Goal: Task Accomplishment & Management: Manage account settings

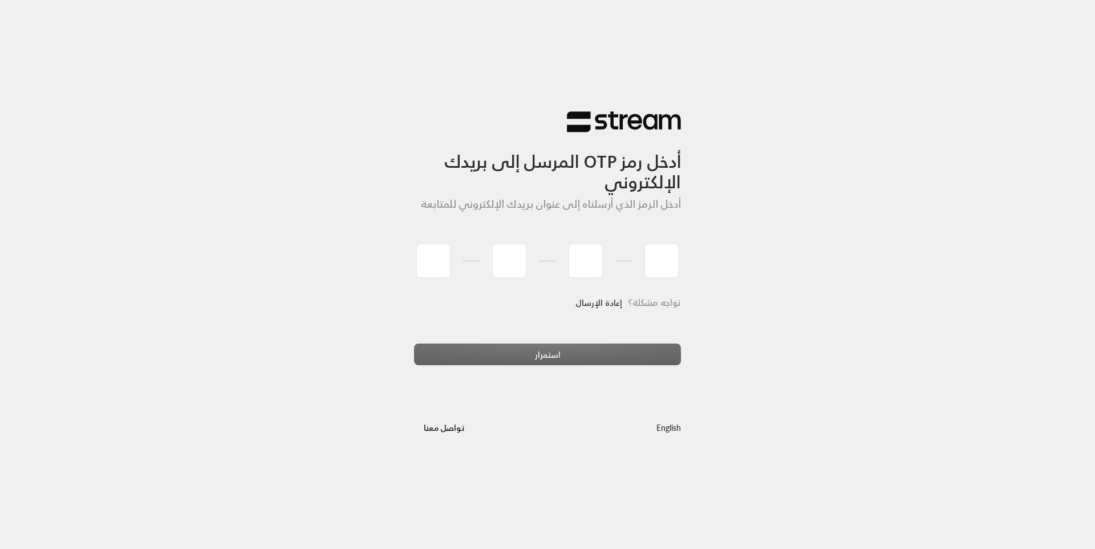
click at [600, 306] on link "إعادة الإرسال" at bounding box center [599, 302] width 47 height 23
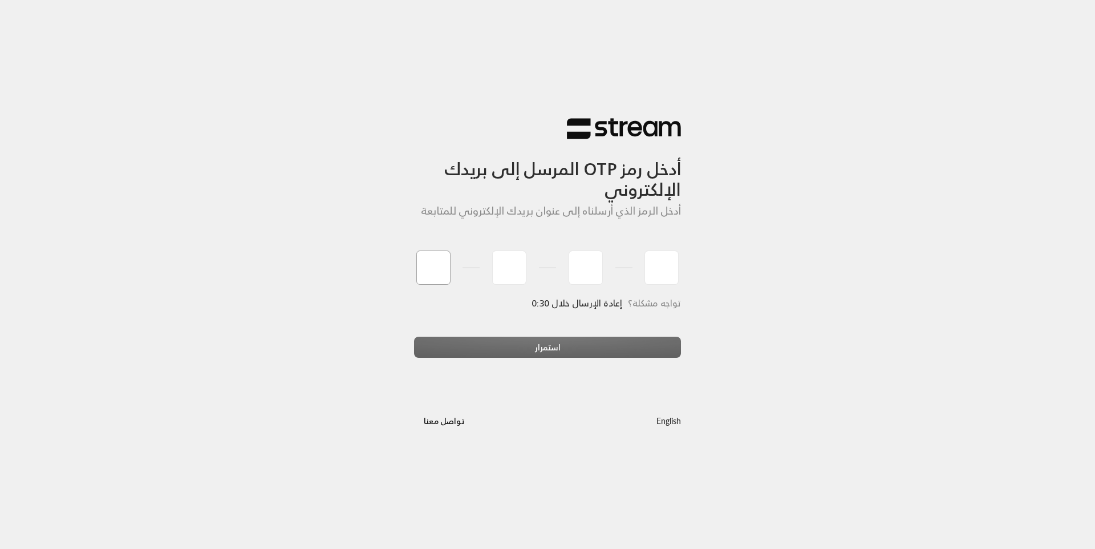
type input "2"
type input "5"
type input "7"
type input "5"
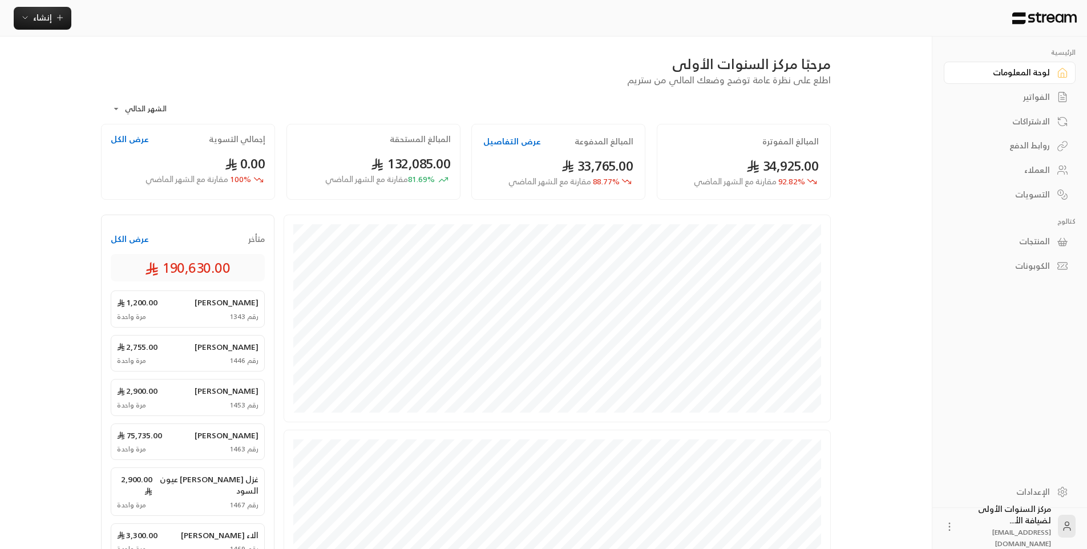
click at [1020, 99] on div "الفواتير" at bounding box center [1004, 96] width 92 height 11
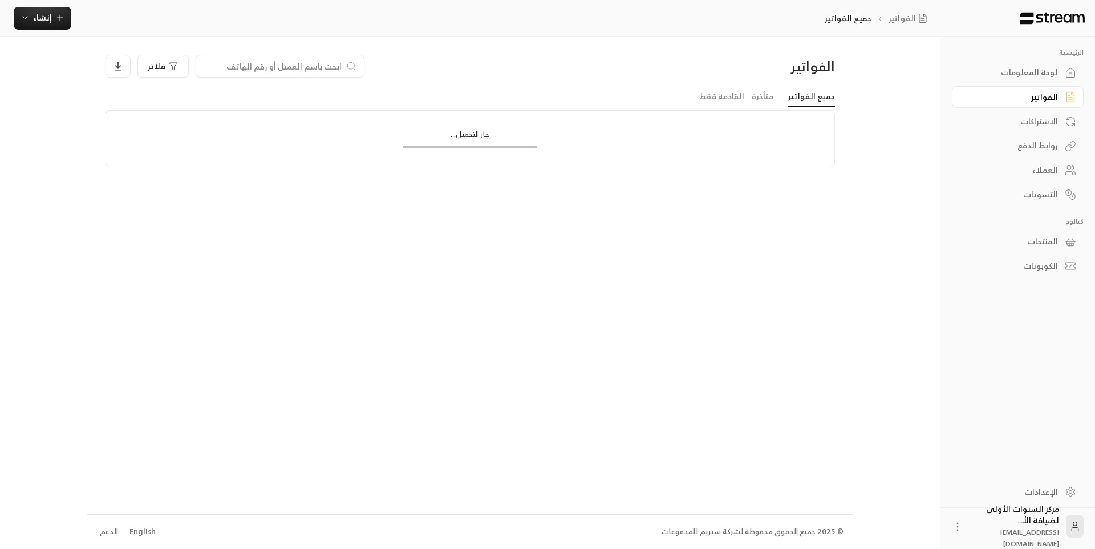
click at [256, 64] on input at bounding box center [272, 66] width 139 height 13
type input "t"
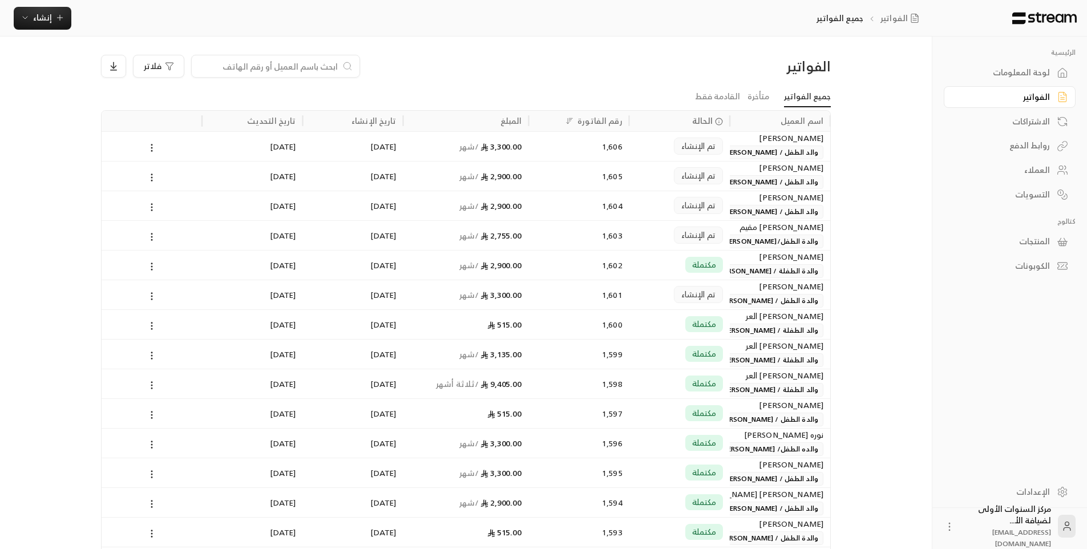
click at [875, 128] on div "الرئيسية لوحة المعلومات الفواتير الاشتراكات روابط الدفع العملاء التسويات كتالوج…" at bounding box center [543, 479] width 921 height 959
click at [580, 78] on div "الفواتير فلاتر" at bounding box center [465, 71] width 741 height 32
click at [585, 73] on div "فلاتر" at bounding box center [373, 66] width 544 height 23
click at [767, 208] on span "والد الطفل / [PERSON_NAME]" at bounding box center [770, 212] width 105 height 14
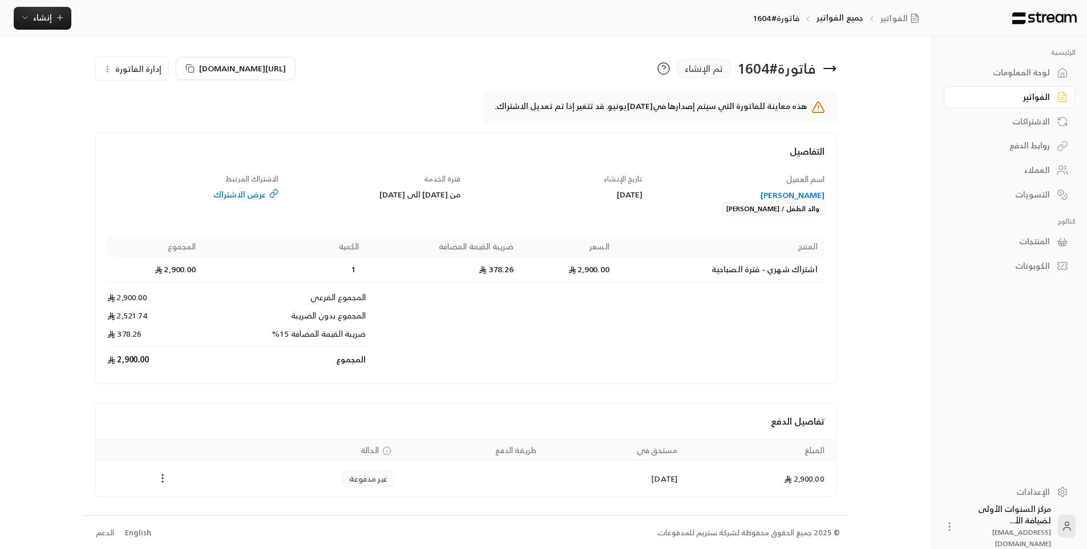
click at [825, 66] on icon at bounding box center [830, 69] width 14 height 14
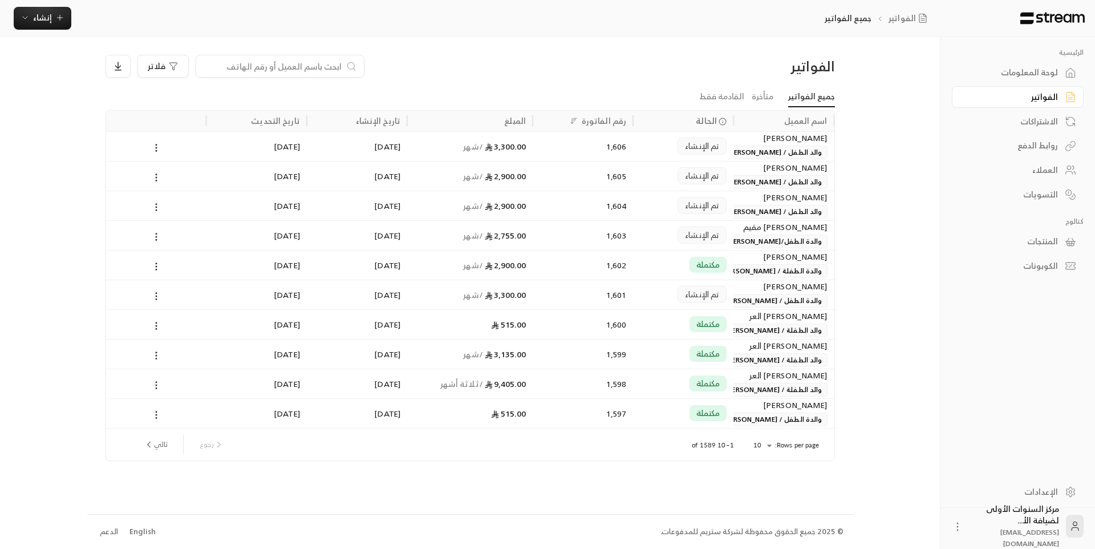
click at [798, 158] on span "والد الطفل / [PERSON_NAME]" at bounding box center [774, 152] width 105 height 14
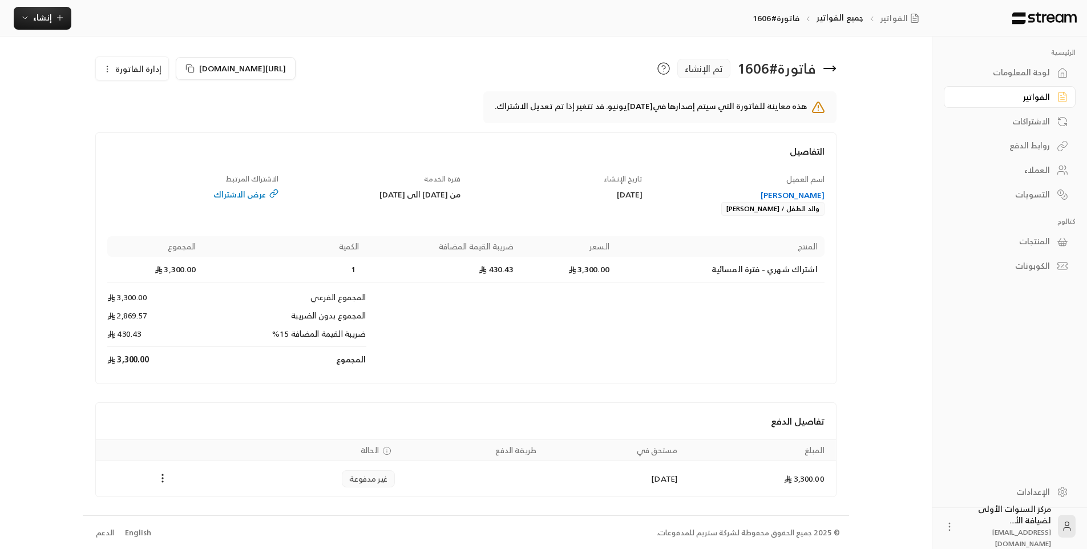
click at [831, 65] on icon at bounding box center [830, 69] width 14 height 14
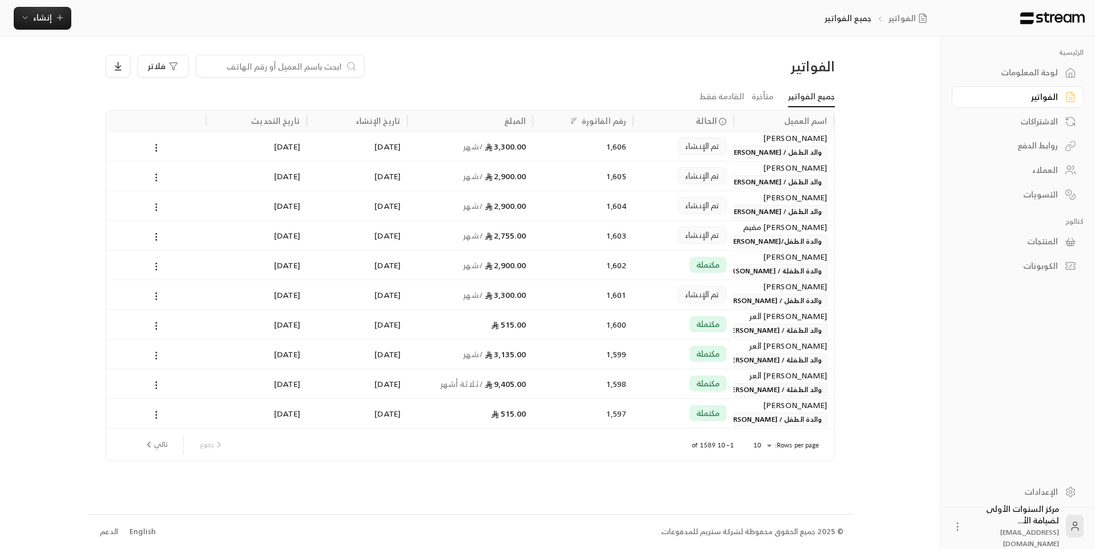
click at [1049, 171] on div "العملاء" at bounding box center [1013, 169] width 92 height 11
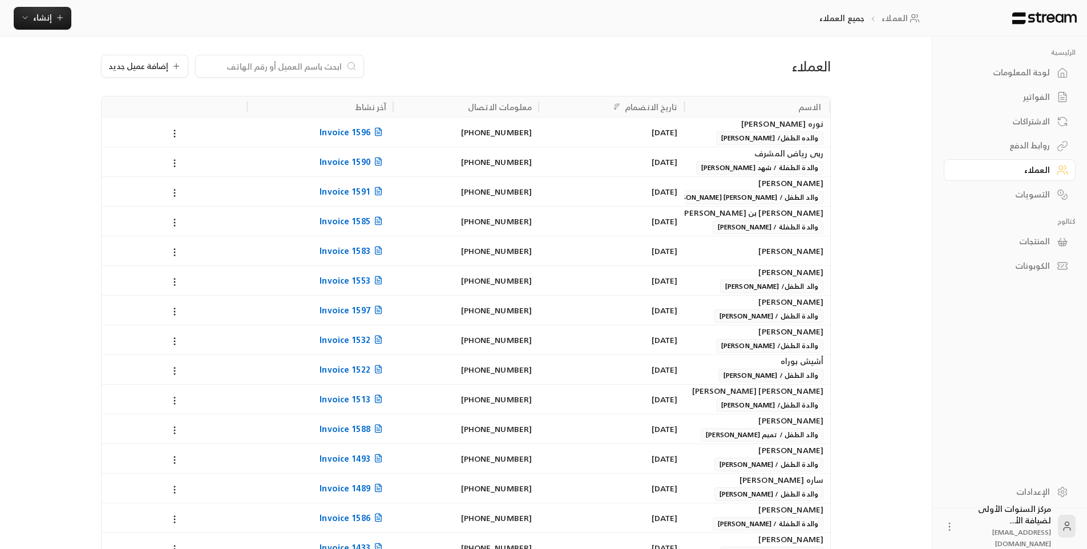
click at [1044, 89] on link "الفواتير" at bounding box center [1010, 97] width 132 height 22
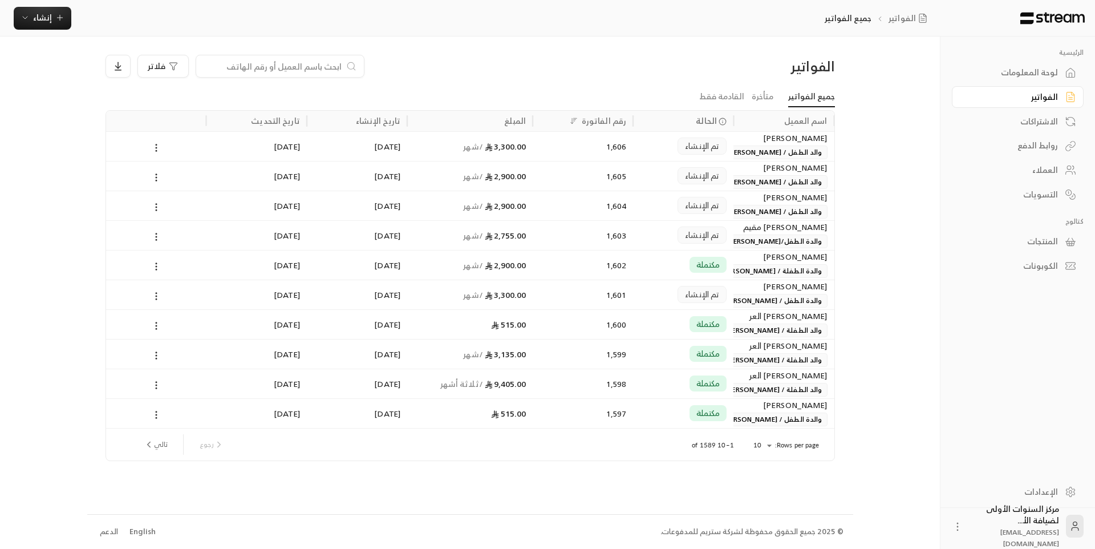
click at [323, 68] on input at bounding box center [272, 66] width 139 height 13
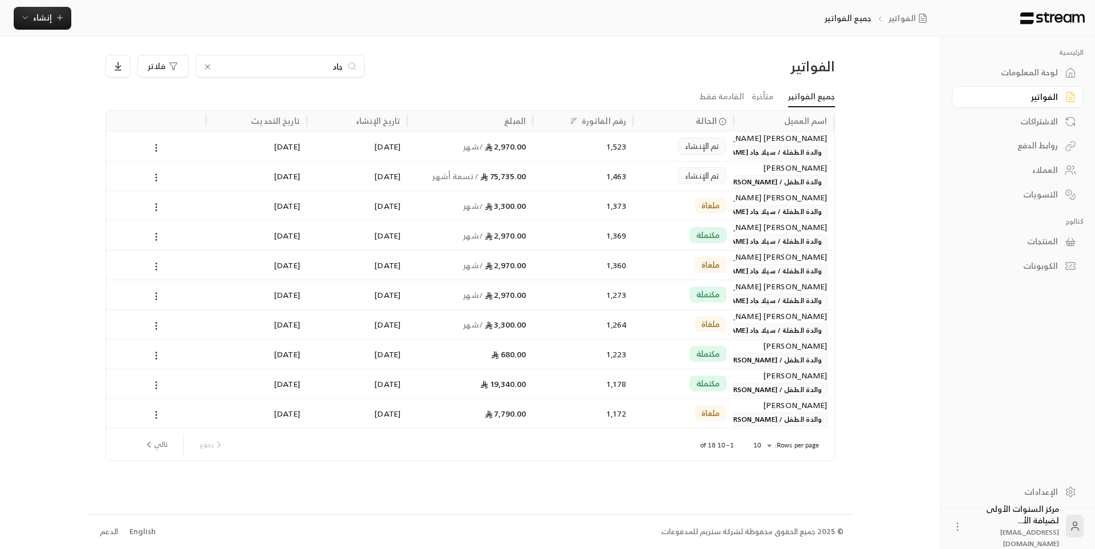
type input "جاد"
click at [779, 177] on span "والدة الطفل / [PERSON_NAME]" at bounding box center [772, 182] width 109 height 14
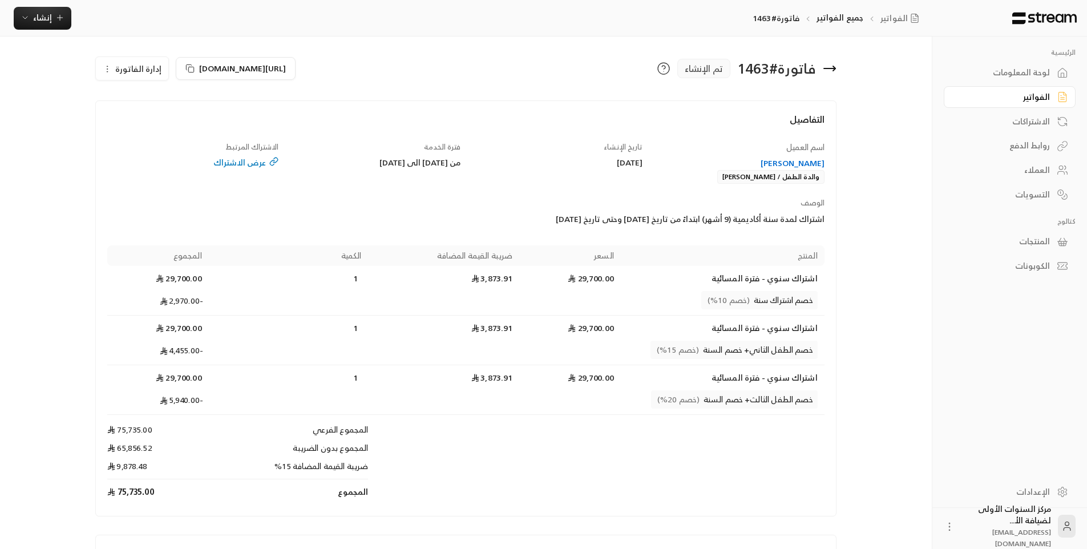
scroll to position [114, 0]
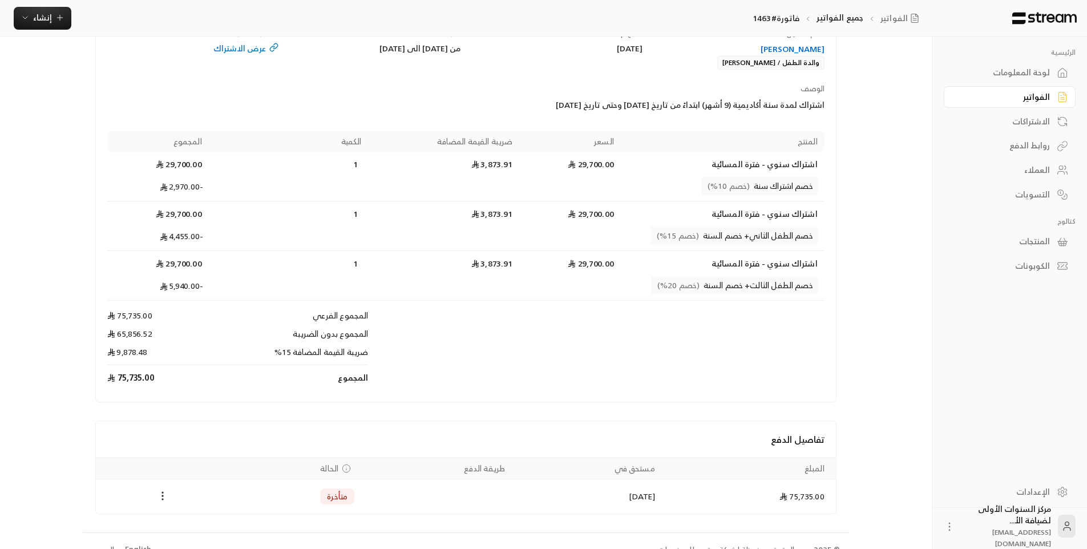
click at [781, 46] on div "[PERSON_NAME]" at bounding box center [738, 48] width 171 height 11
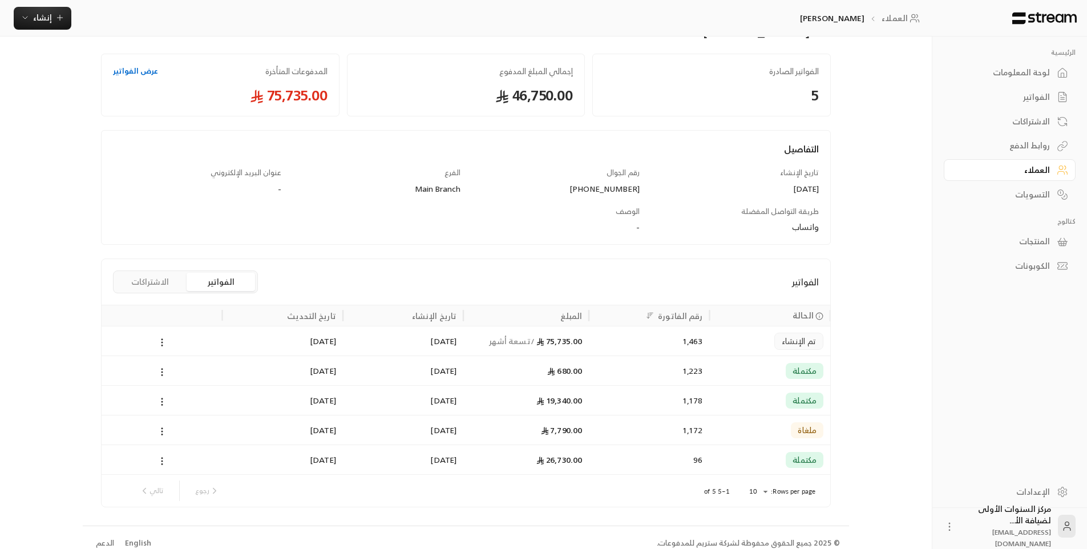
scroll to position [63, 0]
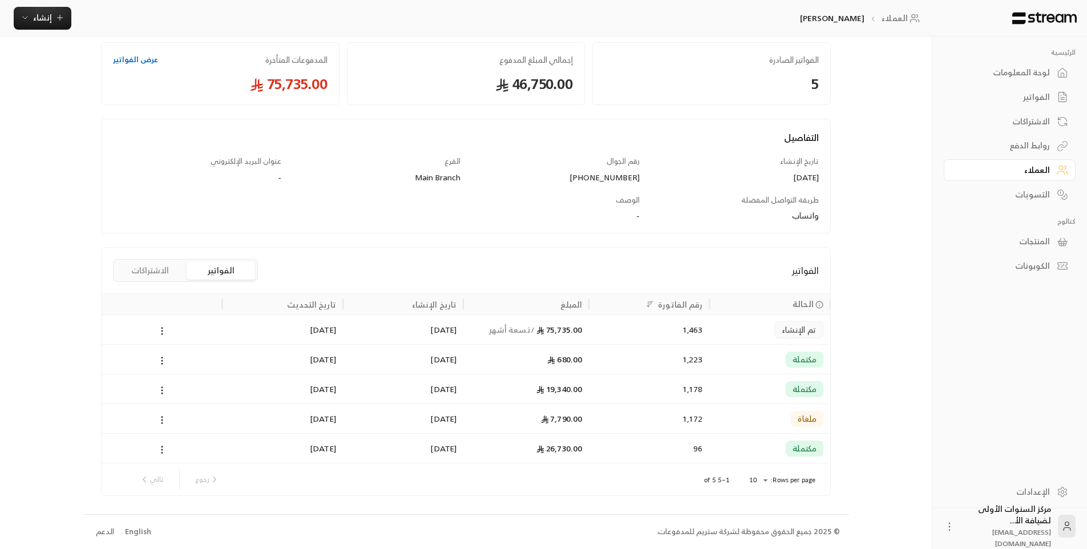
click at [523, 328] on span "/ تسعة أشهر" at bounding box center [512, 329] width 46 height 14
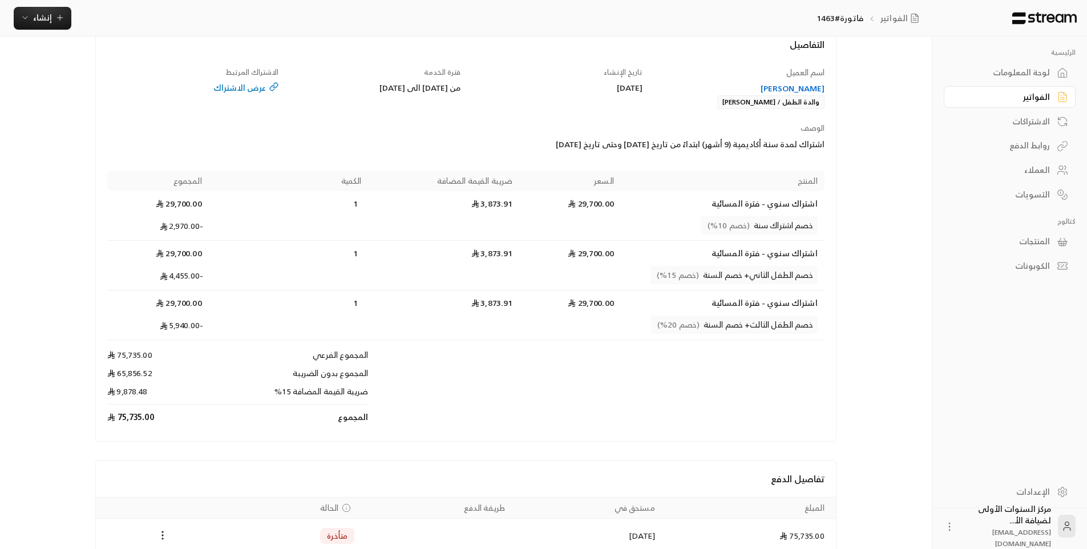
scroll to position [18, 0]
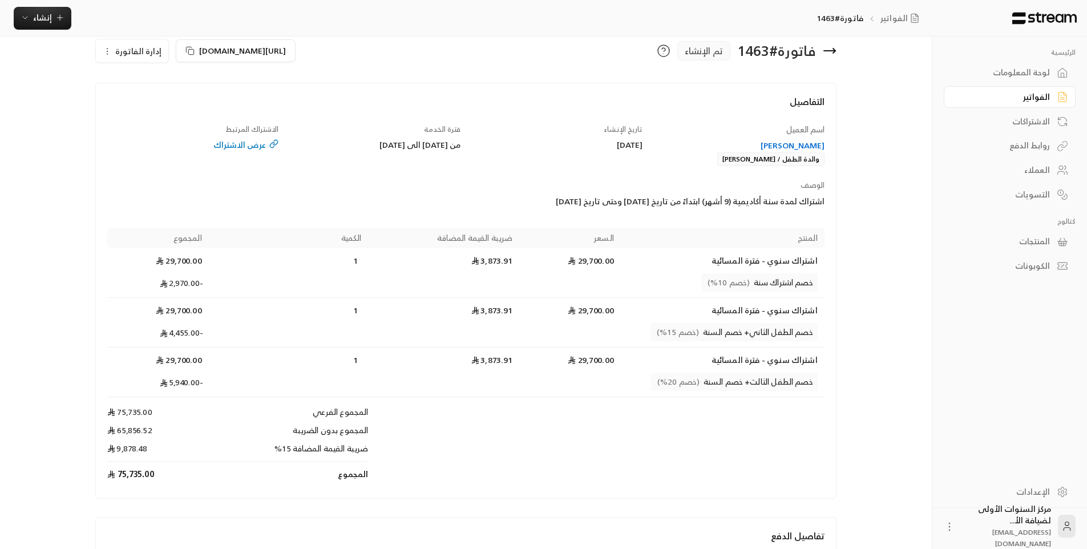
click at [1024, 120] on div "الاشتراكات" at bounding box center [1004, 121] width 92 height 11
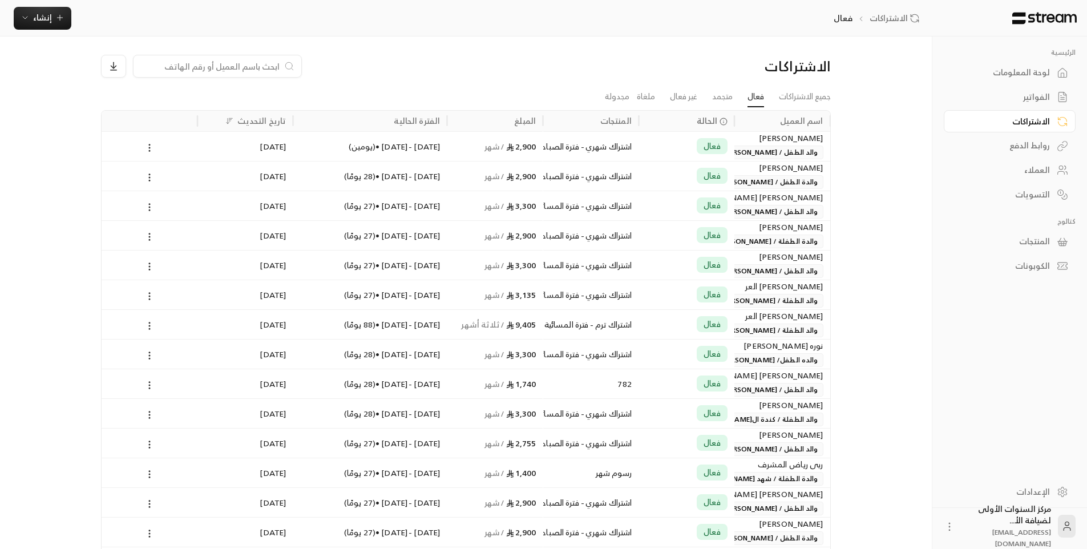
click at [1033, 95] on div "الفواتير" at bounding box center [1004, 96] width 92 height 11
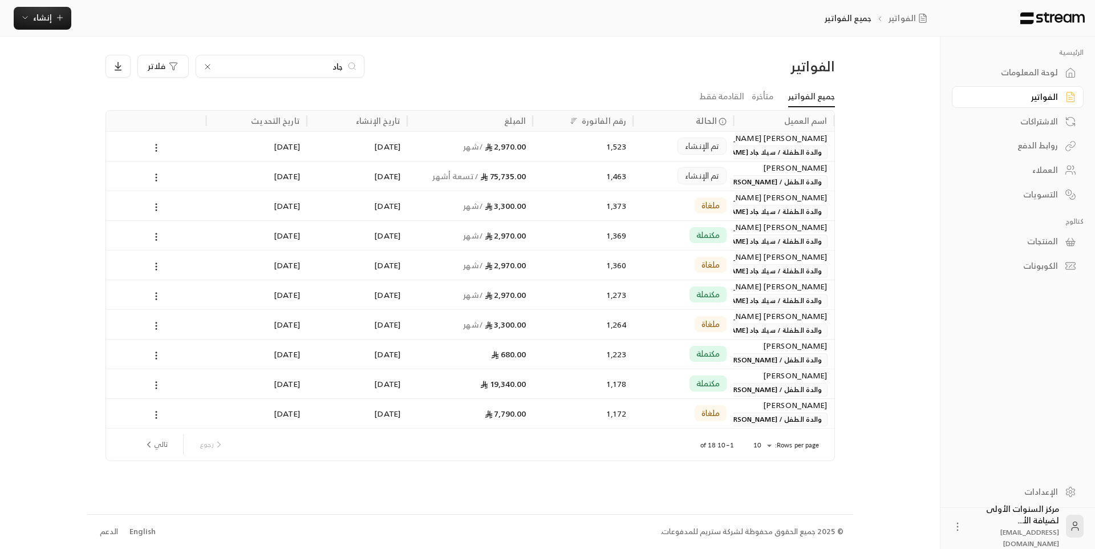
click at [1028, 187] on link "التسويات" at bounding box center [1018, 194] width 132 height 22
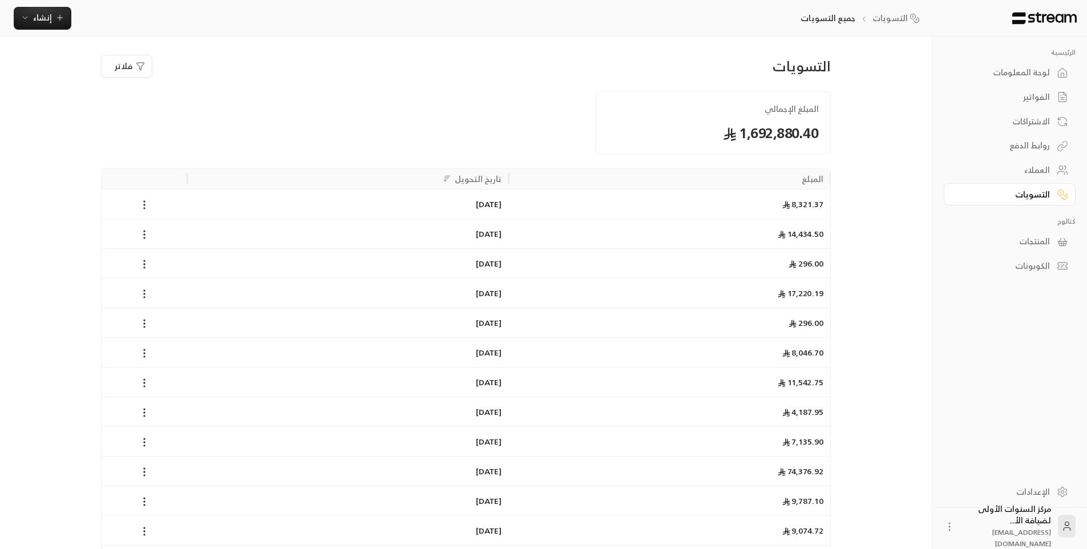
click at [698, 202] on div "8,321.37" at bounding box center [670, 204] width 322 height 30
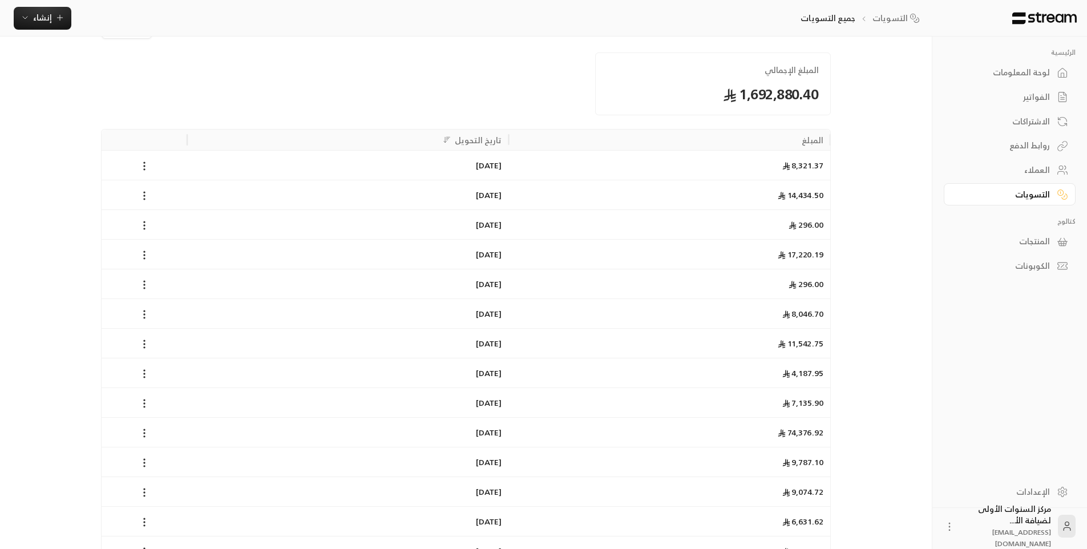
scroll to position [57, 0]
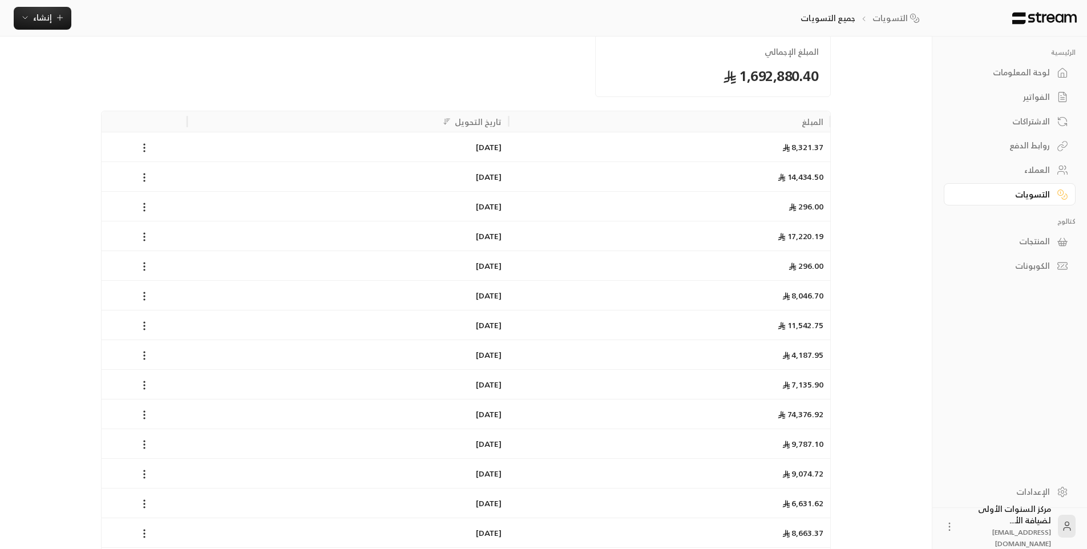
click at [604, 415] on div "74,376.92" at bounding box center [670, 414] width 322 height 30
click at [156, 411] on div at bounding box center [144, 413] width 72 height 29
click at [816, 418] on div "74,376.92" at bounding box center [670, 414] width 322 height 30
click at [143, 413] on icon at bounding box center [144, 414] width 11 height 11
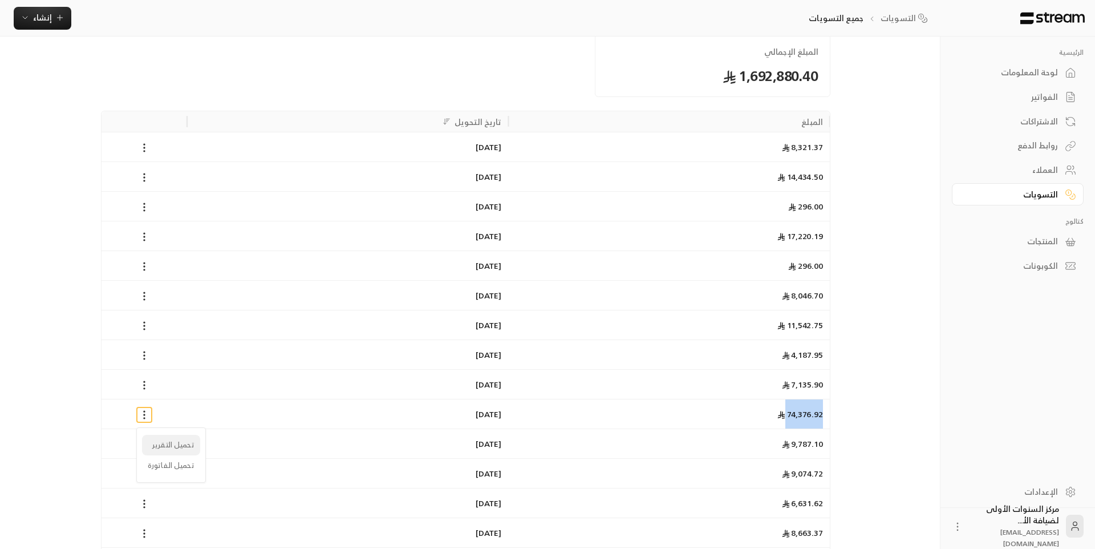
click at [177, 444] on li "تحميل التقرير" at bounding box center [171, 445] width 58 height 21
click at [156, 463] on li "تحميل الفاتورة" at bounding box center [171, 465] width 58 height 21
click at [193, 447] on li "تحميل التقرير" at bounding box center [171, 445] width 58 height 21
click at [777, 389] on div at bounding box center [547, 274] width 1095 height 549
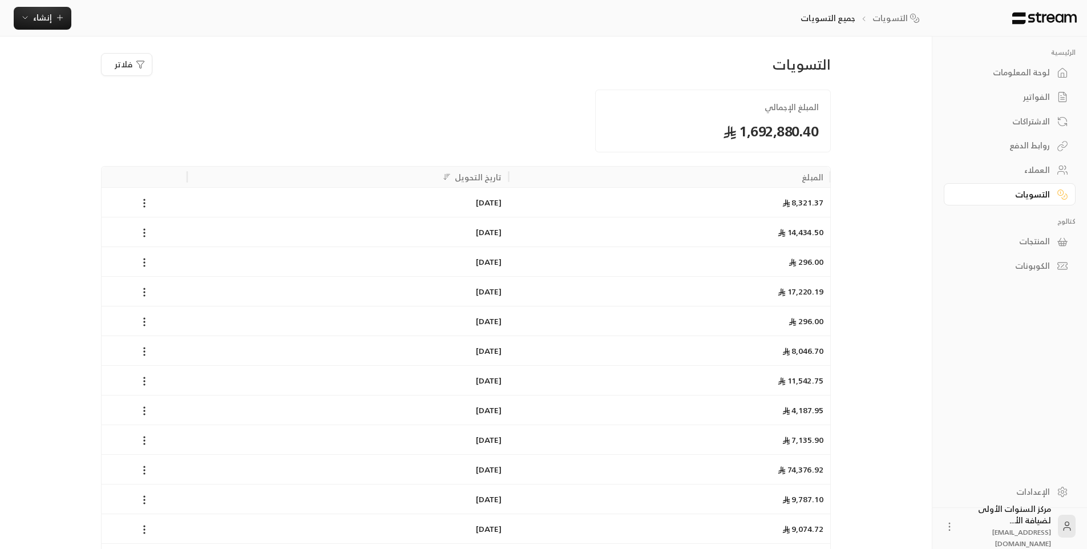
scroll to position [0, 0]
click at [996, 71] on div "لوحة المعلومات" at bounding box center [1004, 72] width 92 height 11
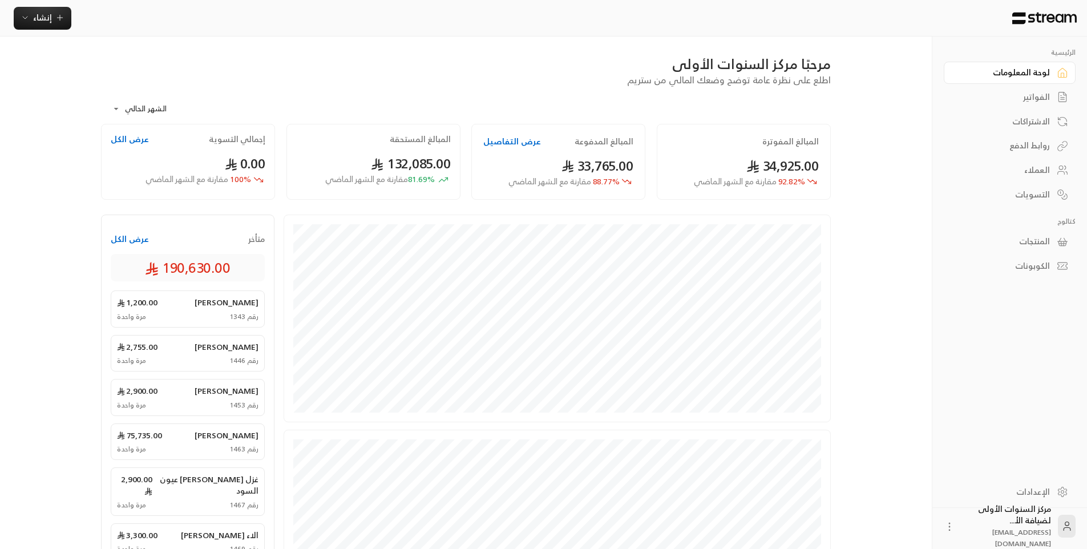
click at [1034, 102] on div "الفواتير" at bounding box center [1004, 96] width 92 height 11
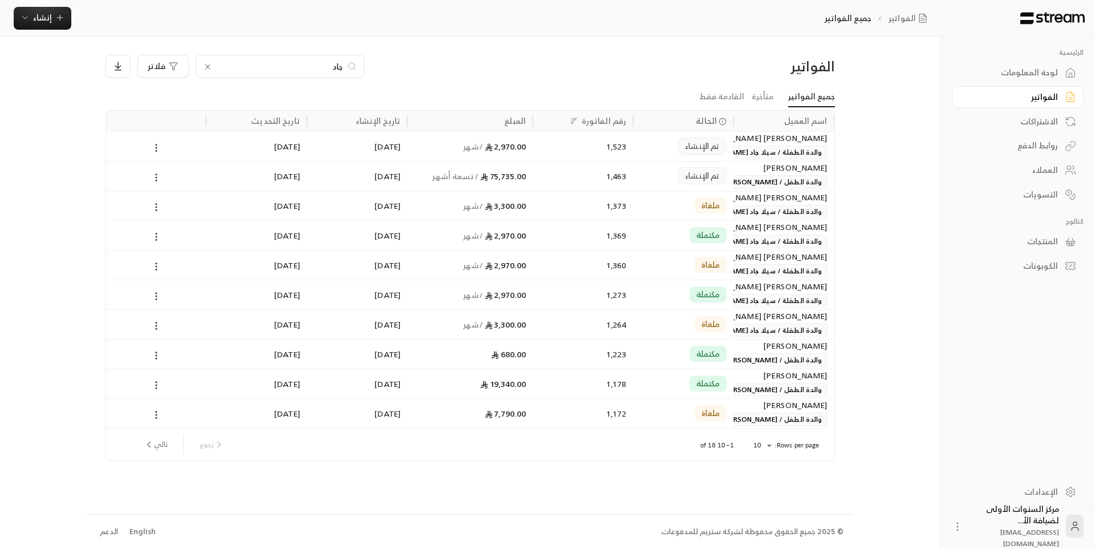
click at [751, 167] on div "[PERSON_NAME]" at bounding box center [784, 167] width 87 height 13
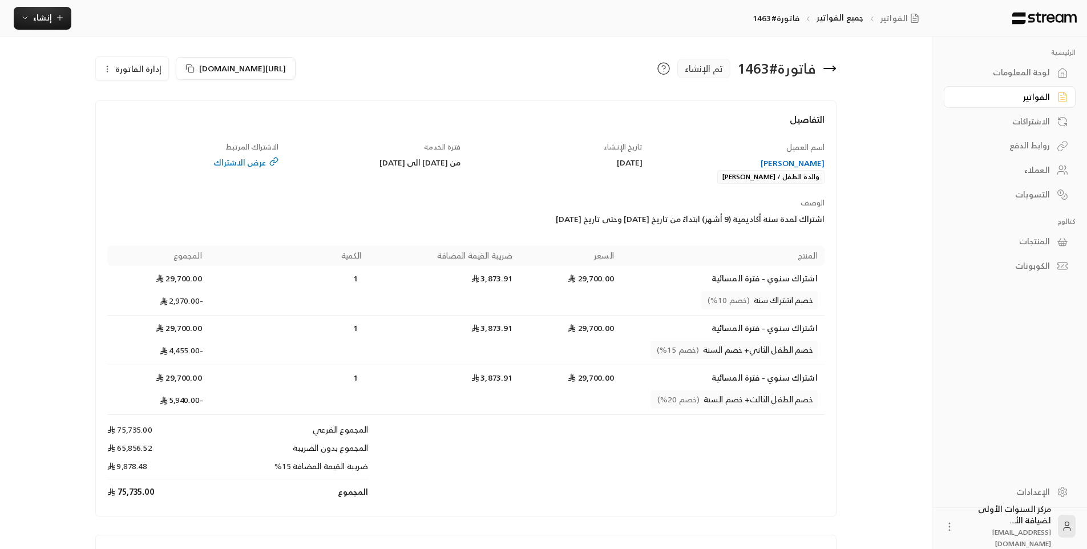
click at [782, 164] on div "[PERSON_NAME]" at bounding box center [738, 162] width 171 height 11
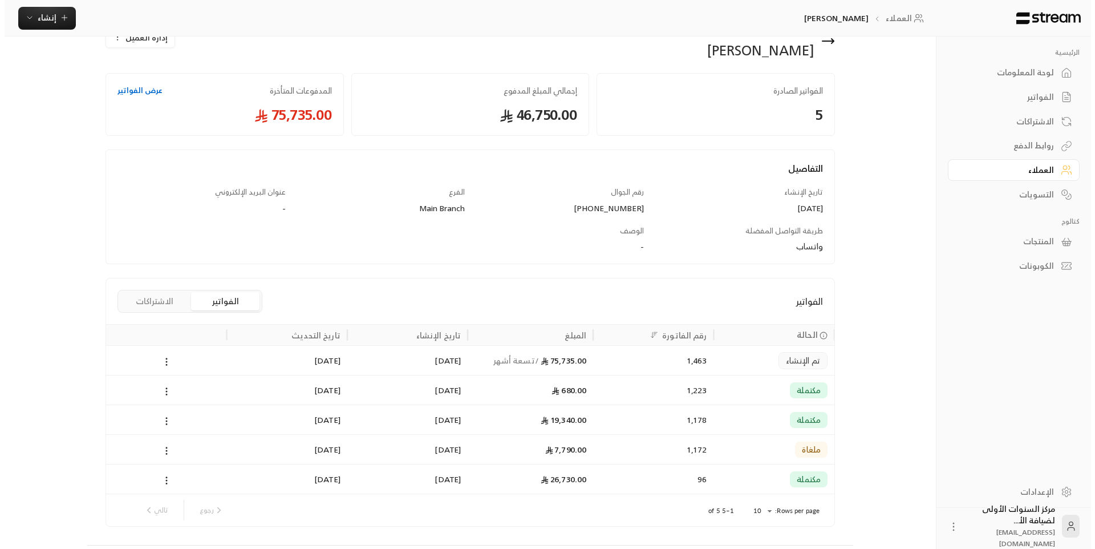
scroll to position [63, 0]
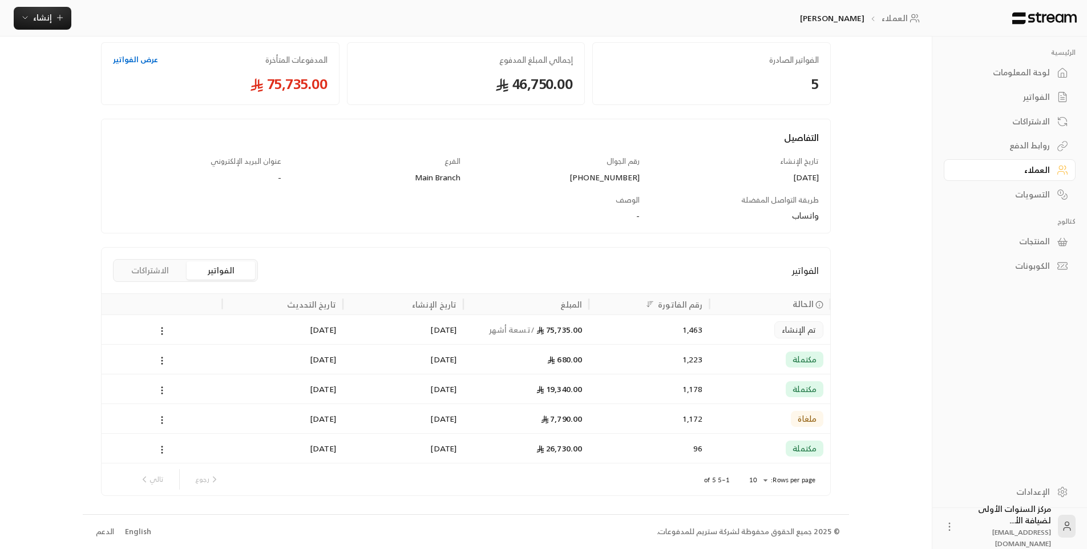
click at [765, 475] on body "الرئيسية لوحة المعلومات الفواتير الاشتراكات روابط الدفع العملاء التسويات كتالوج…" at bounding box center [543, 211] width 1087 height 549
click at [761, 522] on li "100" at bounding box center [758, 526] width 32 height 18
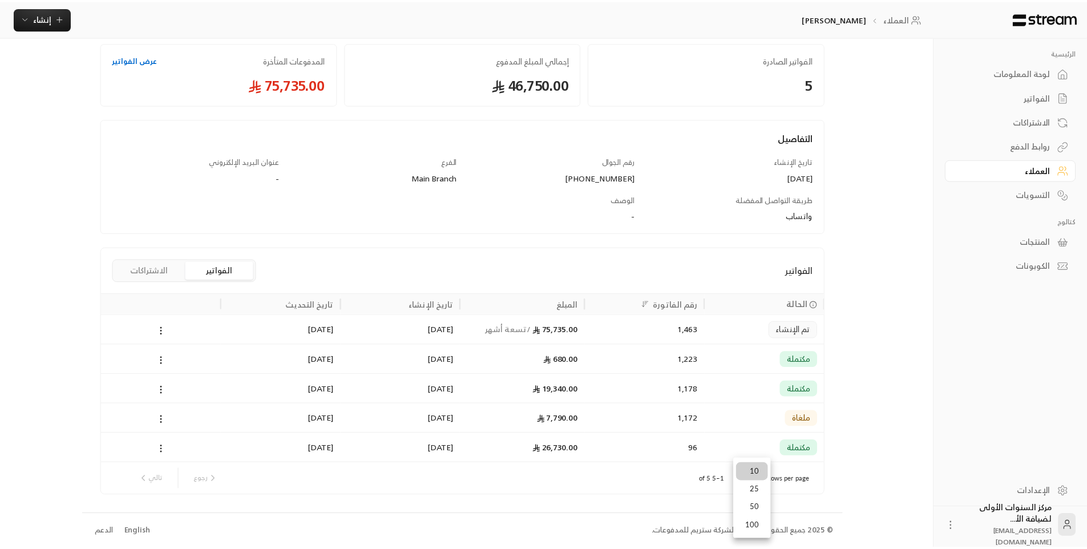
scroll to position [0, 0]
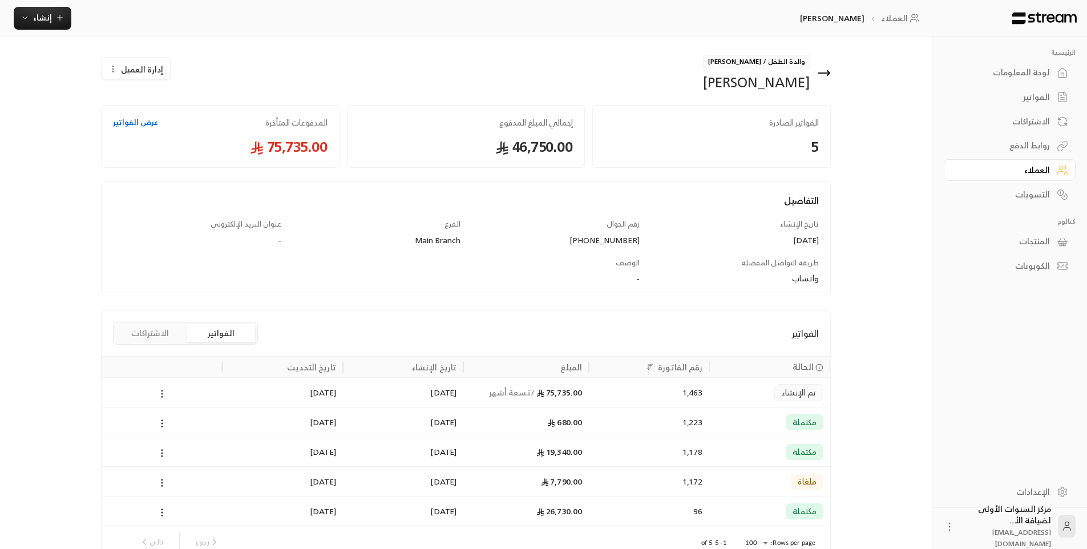
click at [161, 395] on icon at bounding box center [162, 394] width 10 height 10
click at [327, 388] on div at bounding box center [547, 274] width 1095 height 549
click at [794, 392] on span "تم الإنشاء" at bounding box center [799, 392] width 34 height 11
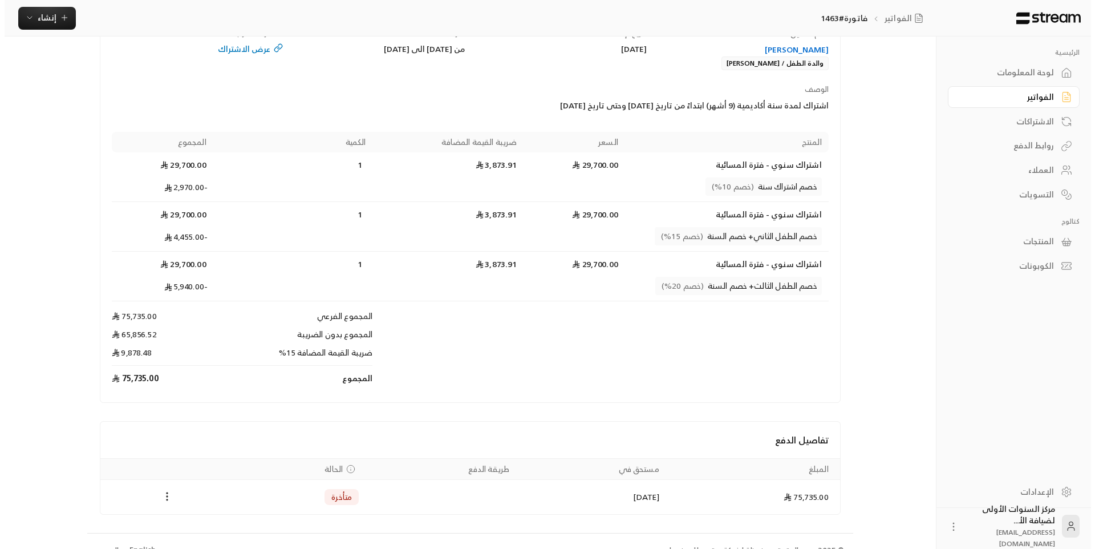
scroll to position [114, 0]
click at [163, 500] on icon "Payments" at bounding box center [162, 495] width 11 height 11
click at [198, 529] on li "تغيير الحالة الى مدفوعة" at bounding box center [205, 525] width 88 height 21
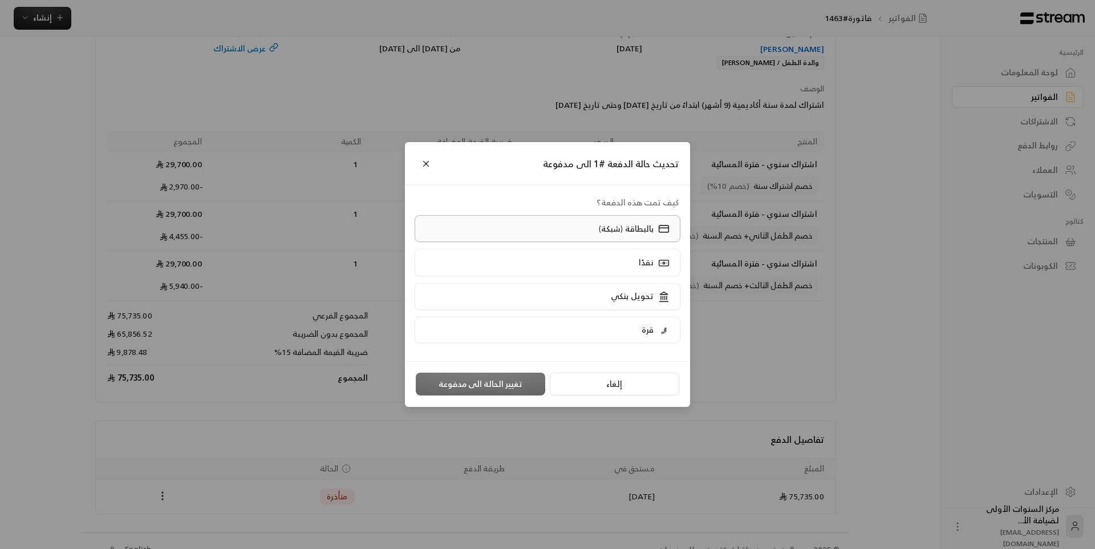
click at [561, 230] on label "بالبطاقة (شبكة)" at bounding box center [548, 228] width 266 height 27
click at [507, 388] on button "تغيير الحالة الى مدفوعة" at bounding box center [481, 384] width 130 height 23
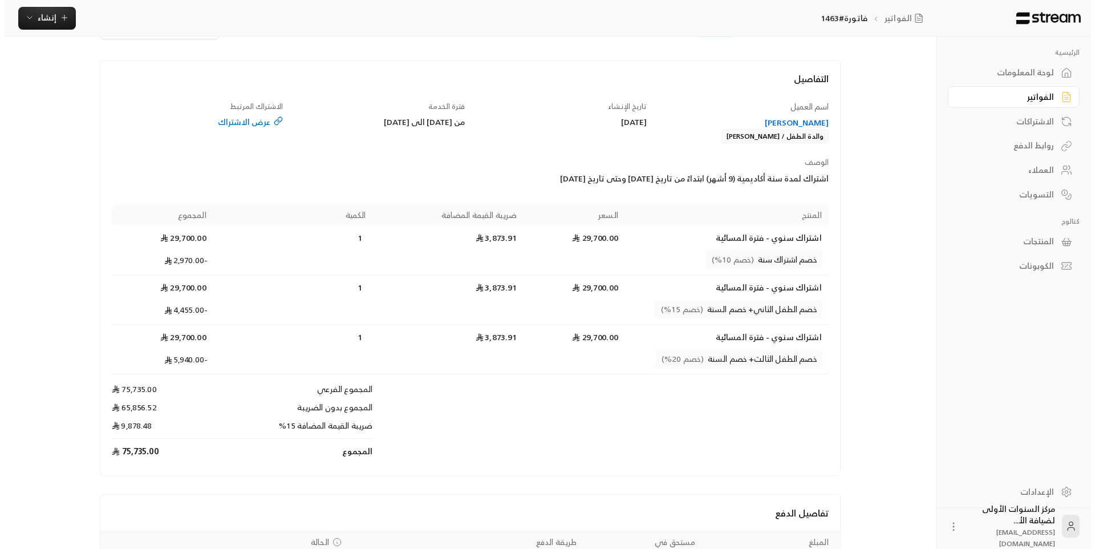
scroll to position [0, 0]
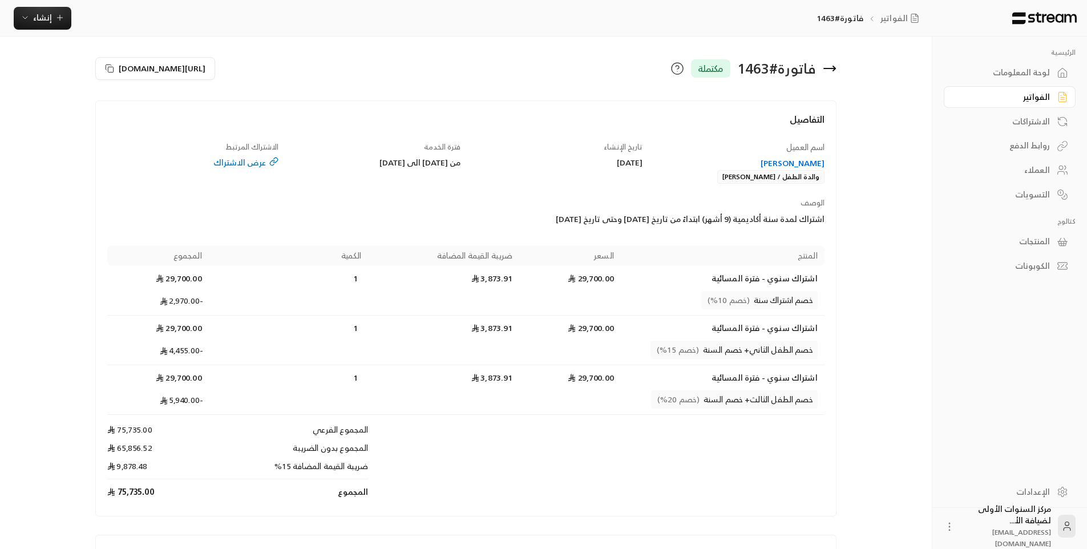
click at [1012, 72] on div "لوحة المعلومات" at bounding box center [1004, 72] width 92 height 11
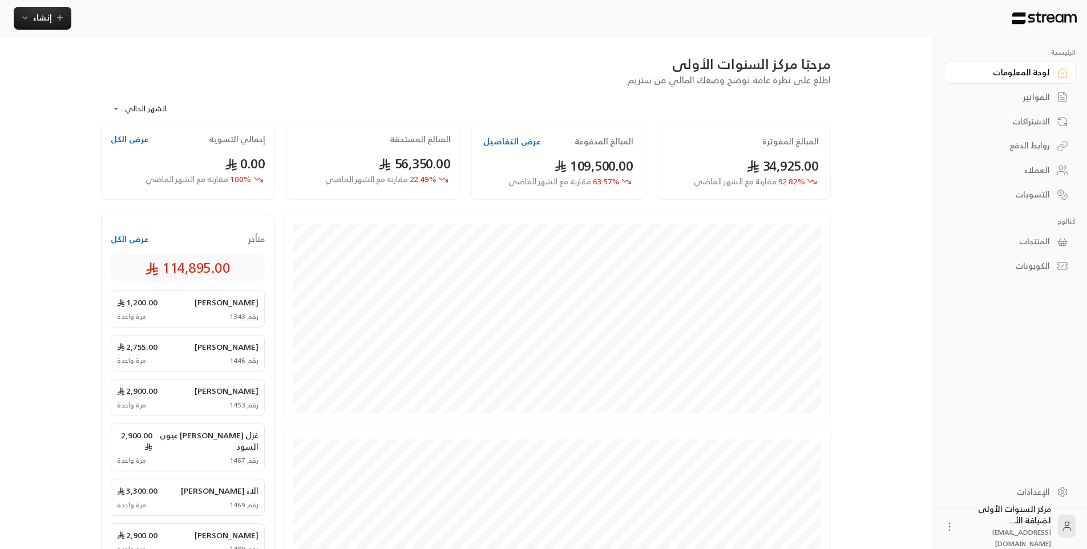
click at [1032, 112] on link "الاشتراكات" at bounding box center [1010, 121] width 132 height 22
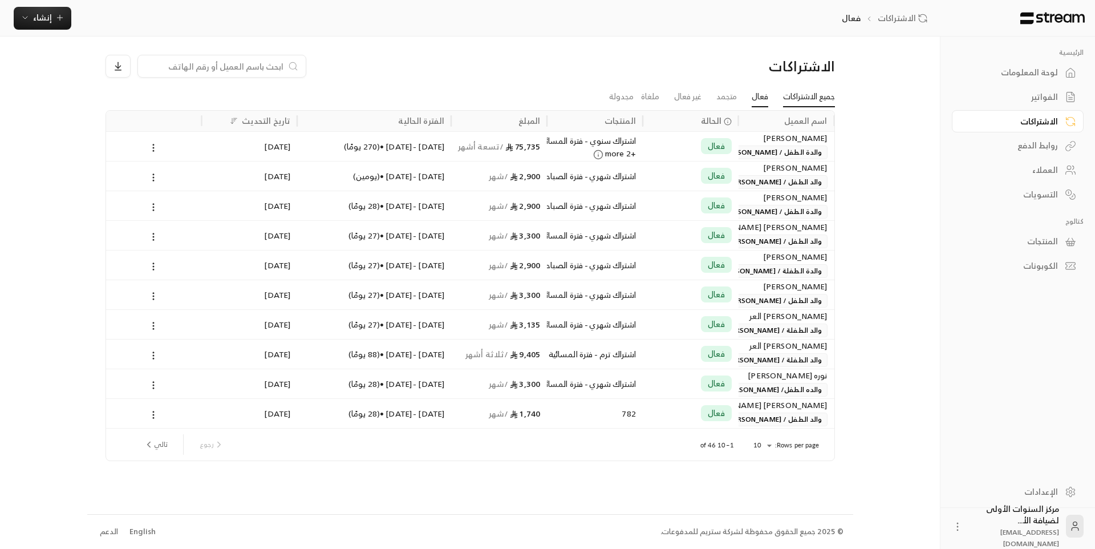
click at [802, 96] on link "جميع الاشتراكات" at bounding box center [809, 97] width 52 height 21
